Goal: Information Seeking & Learning: Learn about a topic

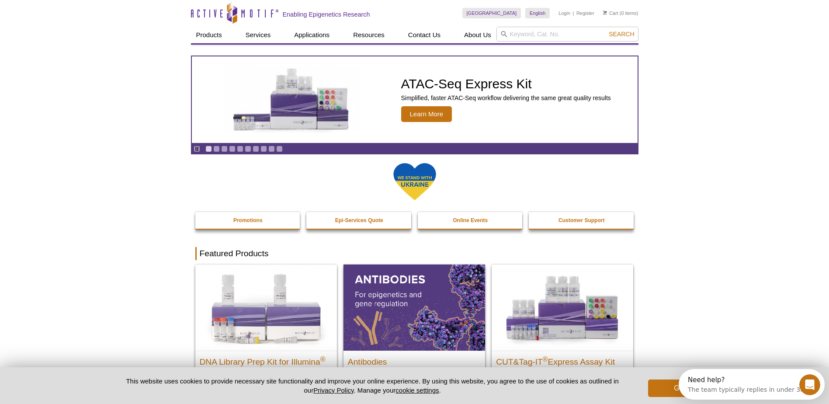
drag, startPoint x: 238, startPoint y: 14, endPoint x: 119, endPoint y: 102, distance: 147.5
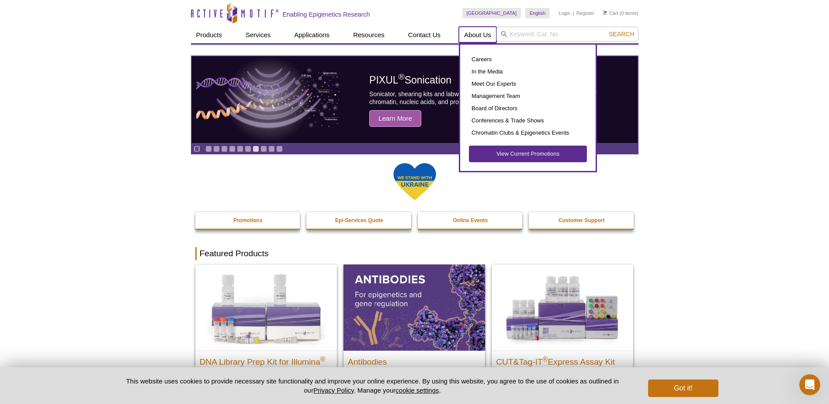
click at [474, 36] on link "About Us" at bounding box center [478, 35] width 38 height 17
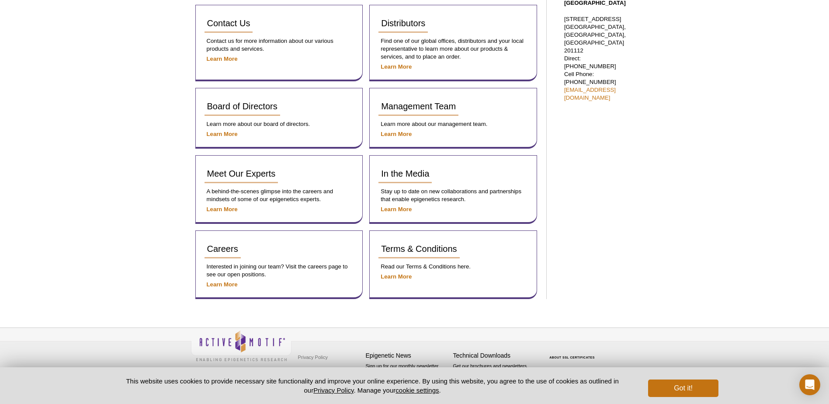
scroll to position [452, 0]
click at [683, 388] on button "Got it!" at bounding box center [683, 388] width 70 height 17
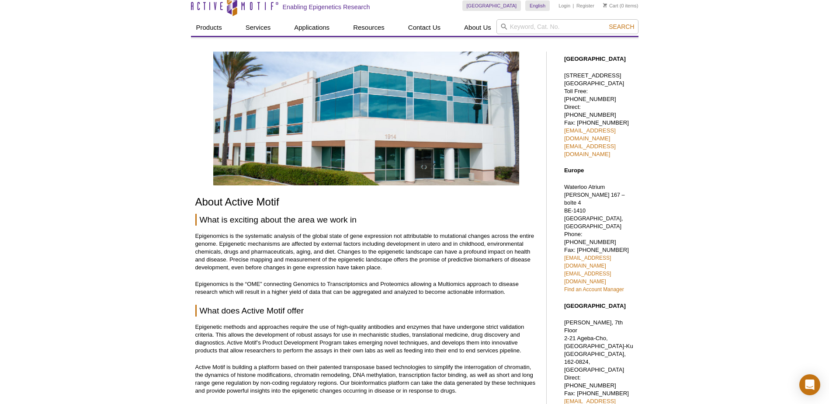
scroll to position [0, 0]
